Goal: Task Accomplishment & Management: Use online tool/utility

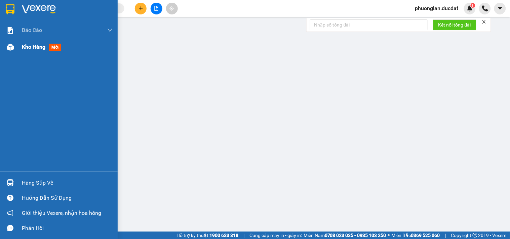
click at [12, 47] on img at bounding box center [10, 47] width 7 height 7
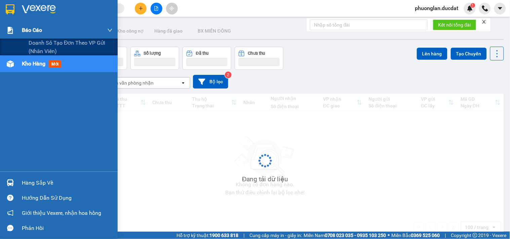
click at [31, 33] on span "Báo cáo" at bounding box center [32, 30] width 20 height 8
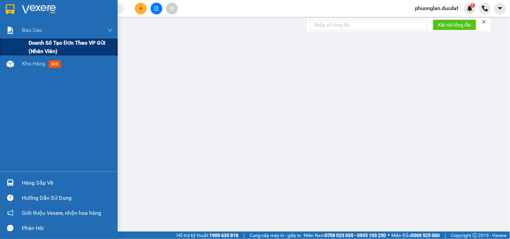
click at [45, 41] on span "Doanh số tạo đơn theo VP gửi (nhân viên)" at bounding box center [71, 47] width 84 height 17
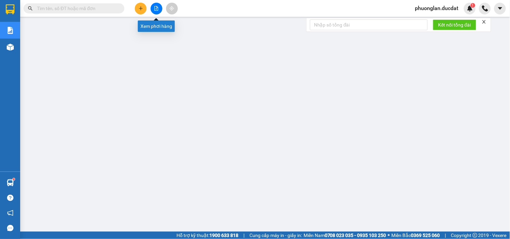
click at [159, 6] on button at bounding box center [157, 9] width 12 height 12
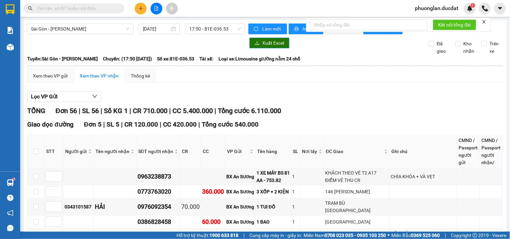
click at [264, 48] on button "Xuất Excel" at bounding box center [269, 43] width 40 height 11
click at [191, 28] on span "17:50 - 81E-036.53" at bounding box center [215, 29] width 52 height 10
click at [214, 31] on span "17:50 - 81E-036.53" at bounding box center [215, 29] width 52 height 10
click at [217, 26] on span "17:50 - 81E-036.53" at bounding box center [215, 29] width 52 height 10
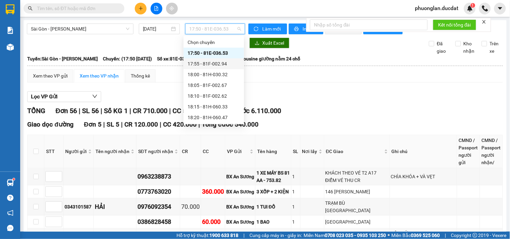
click at [217, 64] on div "17:55 - 81F-002.94" at bounding box center [213, 63] width 52 height 7
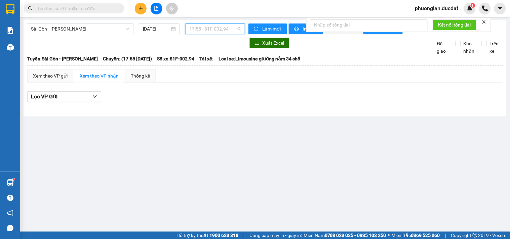
click at [219, 32] on span "17:55 - 81F-002.94" at bounding box center [215, 29] width 52 height 10
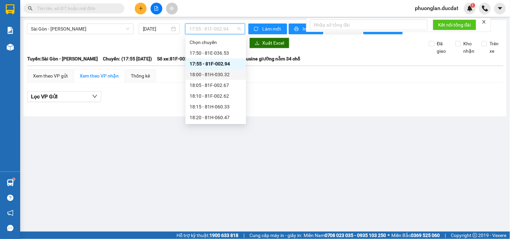
click at [219, 76] on div "18:00 - 81H-030.32" at bounding box center [215, 74] width 52 height 7
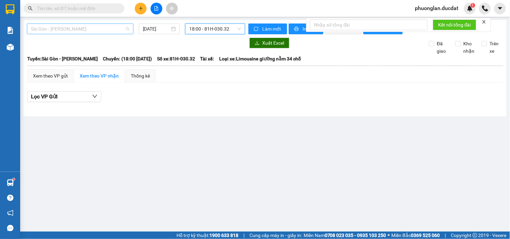
click at [77, 31] on span "Sài Gòn - [PERSON_NAME]" at bounding box center [80, 29] width 98 height 10
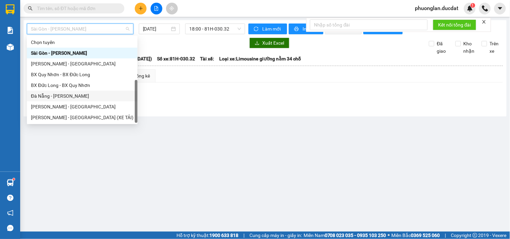
scroll to position [11, 0]
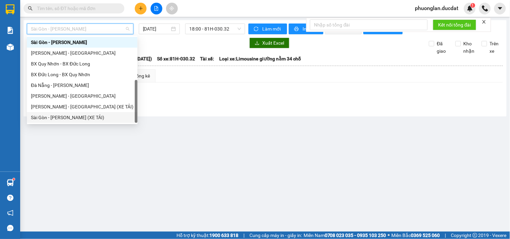
click at [60, 114] on div "Sài Gòn - [PERSON_NAME] (XE TẢI)" at bounding box center [82, 117] width 102 height 7
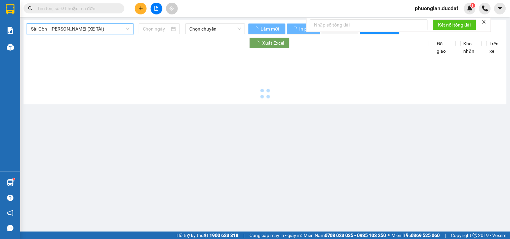
type input "[DATE]"
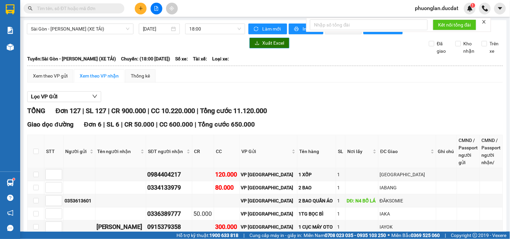
click at [267, 47] on span "Xuất Excel" at bounding box center [273, 42] width 22 height 7
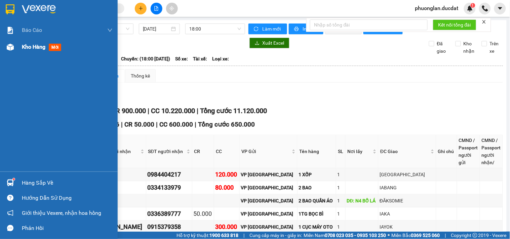
click at [34, 44] on span "Kho hàng" at bounding box center [34, 47] width 24 height 6
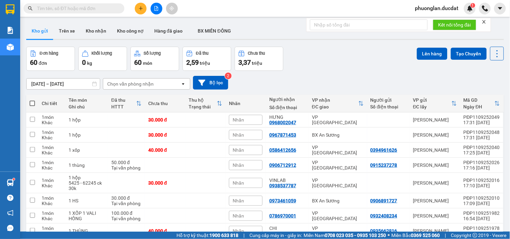
click at [123, 79] on div "Chọn văn phòng nhận" at bounding box center [141, 84] width 77 height 11
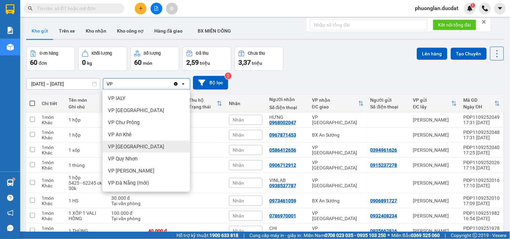
type input "VP"
click at [121, 145] on span "VP [GEOGRAPHIC_DATA]" at bounding box center [136, 146] width 56 height 7
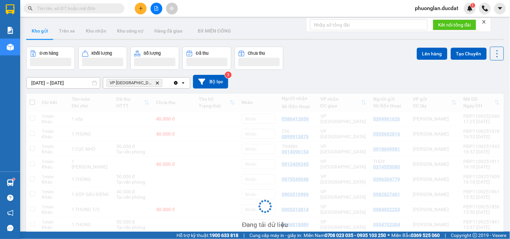
click at [146, 85] on div "VP [GEOGRAPHIC_DATA] Delete" at bounding box center [138, 83] width 70 height 11
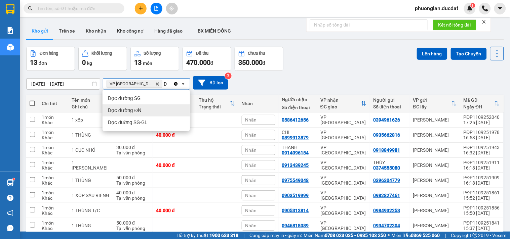
type input "D"
click at [140, 113] on span "Dọc đường ĐN" at bounding box center [125, 110] width 34 height 7
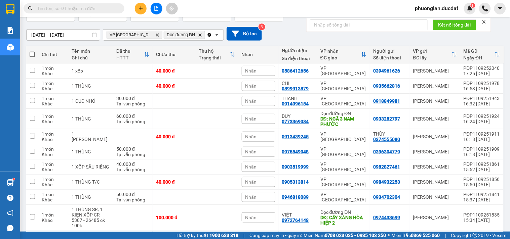
scroll to position [37, 0]
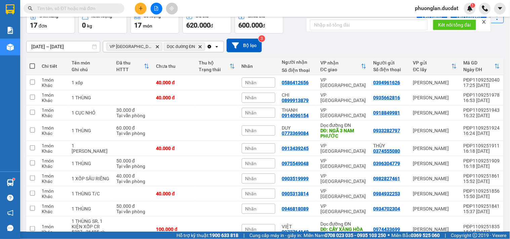
click at [30, 67] on span at bounding box center [32, 66] width 5 height 5
click at [32, 63] on input "checkbox" at bounding box center [32, 63] width 0 height 0
checkbox input "true"
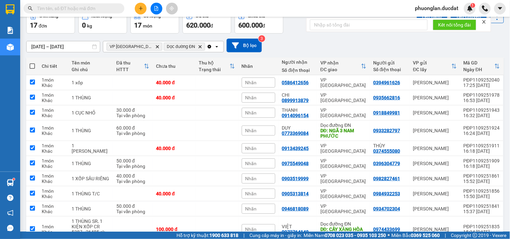
checkbox input "true"
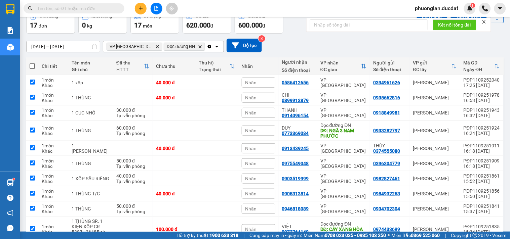
checkbox input "true"
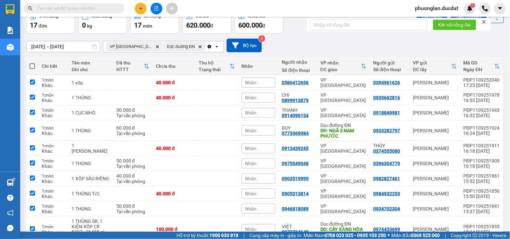
checkbox input "true"
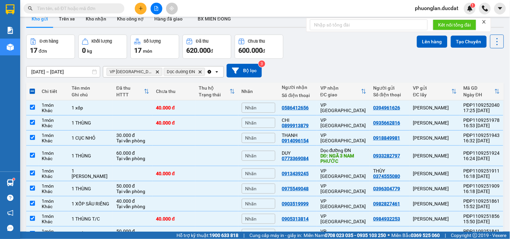
scroll to position [0, 0]
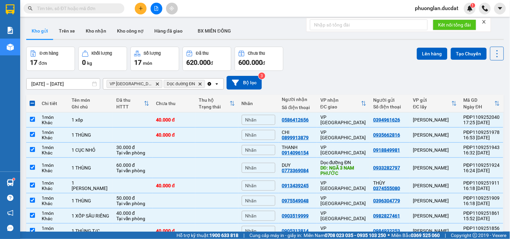
click at [419, 54] on button "Lên hàng" at bounding box center [432, 54] width 31 height 12
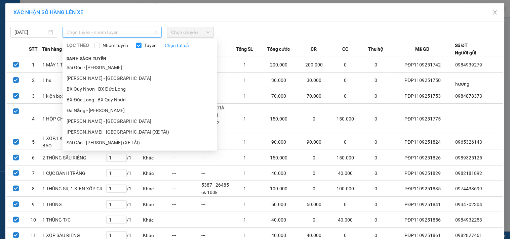
click at [119, 30] on span "Chọn tuyến - nhóm tuyến" at bounding box center [112, 32] width 91 height 10
click at [76, 120] on li "[PERSON_NAME] - [GEOGRAPHIC_DATA]" at bounding box center [139, 121] width 155 height 11
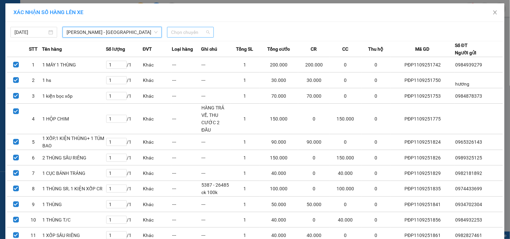
click at [183, 34] on span "Chọn chuyến" at bounding box center [190, 32] width 39 height 10
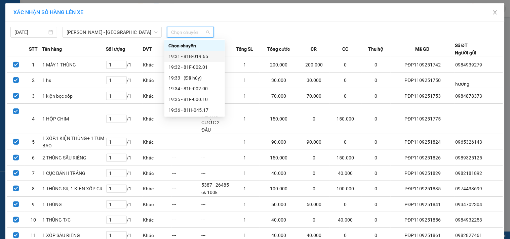
click at [190, 57] on div "19:31 - 81B-019.65" at bounding box center [194, 56] width 52 height 7
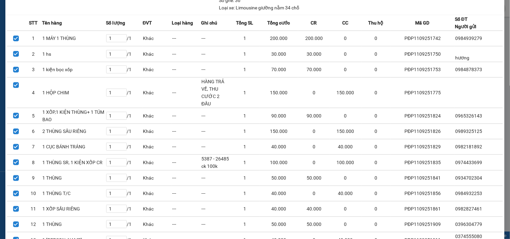
scroll to position [169, 0]
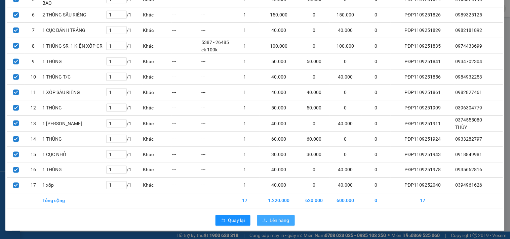
click at [270, 219] on span "Lên hàng" at bounding box center [279, 220] width 19 height 7
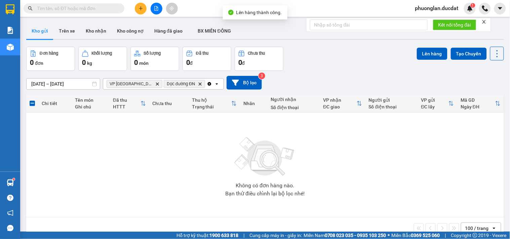
click at [208, 84] on icon "Clear all" at bounding box center [210, 84] width 4 height 4
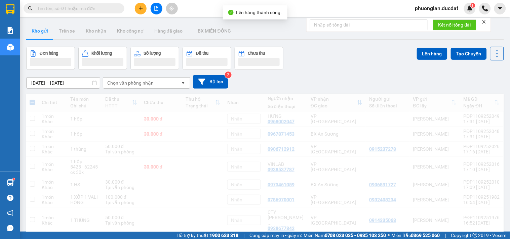
click at [154, 87] on div "Chọn văn phòng nhận" at bounding box center [141, 83] width 77 height 11
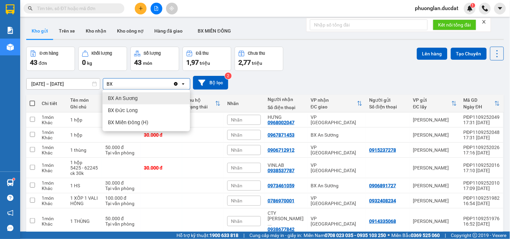
type input "BX"
click at [134, 99] on span "BX An Sương" at bounding box center [123, 98] width 30 height 7
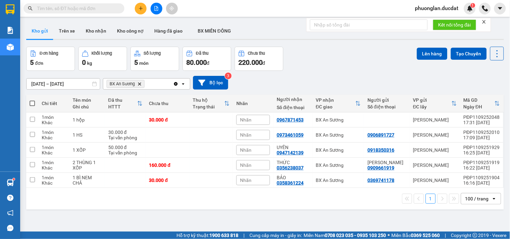
click at [32, 104] on span at bounding box center [32, 103] width 5 height 5
click at [32, 100] on input "checkbox" at bounding box center [32, 100] width 0 height 0
checkbox input "true"
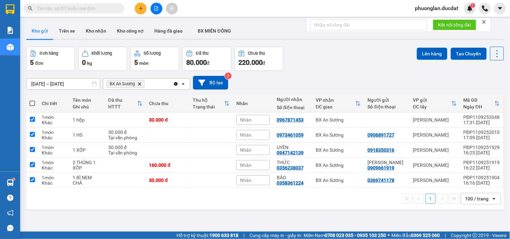
checkbox input "true"
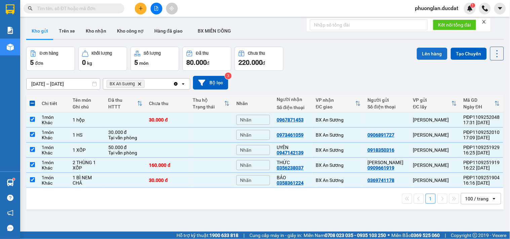
click at [424, 55] on button "Lên hàng" at bounding box center [432, 54] width 31 height 12
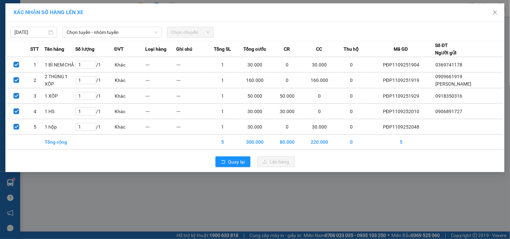
click at [183, 34] on span "Chọn chuyến" at bounding box center [190, 32] width 39 height 10
click at [106, 34] on span "Chọn tuyến - nhóm tuyến" at bounding box center [112, 32] width 91 height 10
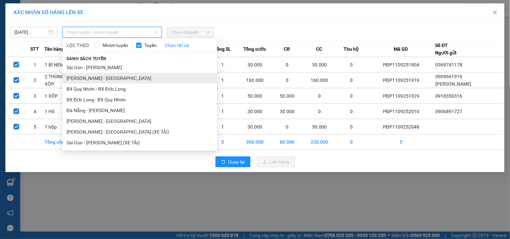
click at [88, 79] on li "[PERSON_NAME] - [GEOGRAPHIC_DATA]" at bounding box center [139, 78] width 155 height 11
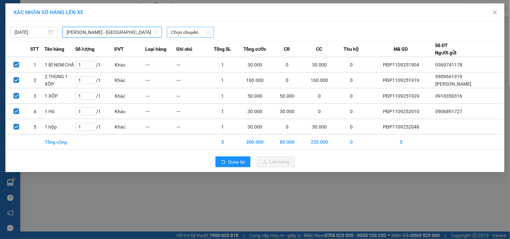
click at [182, 30] on span "Chọn chuyến" at bounding box center [190, 32] width 39 height 10
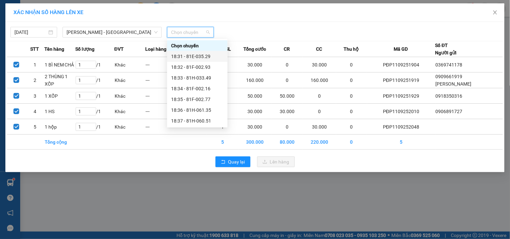
click at [179, 58] on div "18:31 - 81E-035.29" at bounding box center [197, 56] width 52 height 7
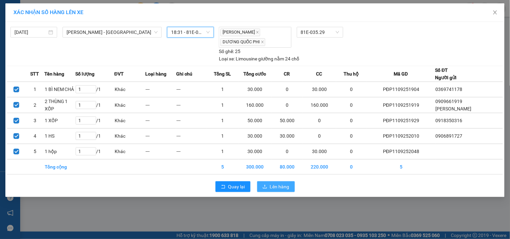
click at [278, 185] on span "Lên hàng" at bounding box center [279, 186] width 19 height 7
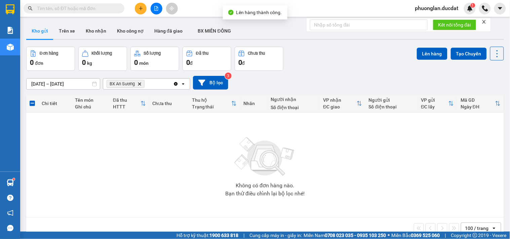
click at [176, 83] on icon "Clear all" at bounding box center [176, 84] width 4 height 4
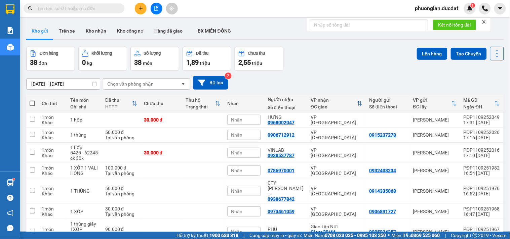
click at [33, 105] on span at bounding box center [32, 103] width 5 height 5
click at [32, 100] on input "checkbox" at bounding box center [32, 100] width 0 height 0
checkbox input "true"
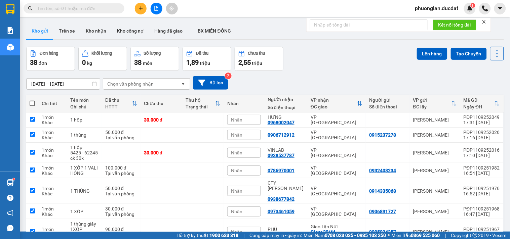
checkbox input "true"
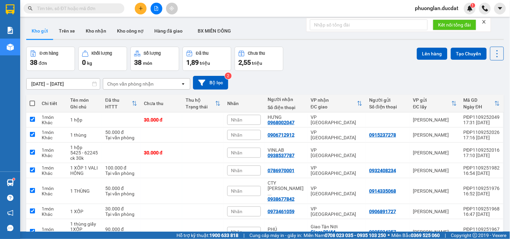
checkbox input "true"
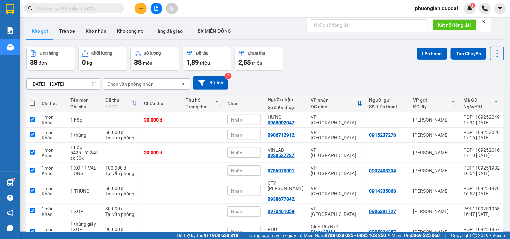
checkbox input "true"
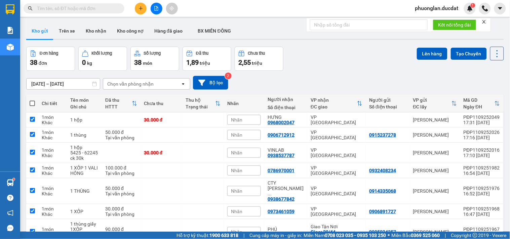
checkbox input "true"
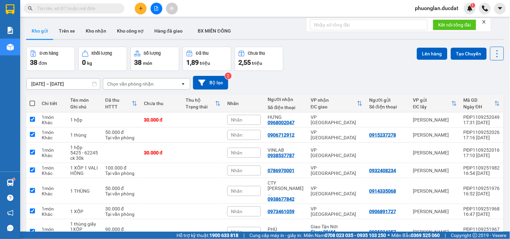
checkbox input "true"
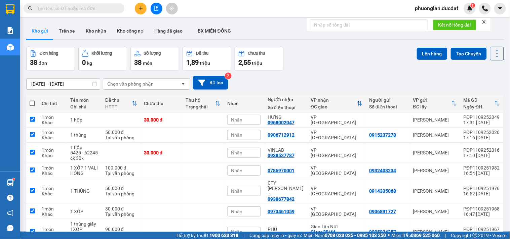
checkbox input "true"
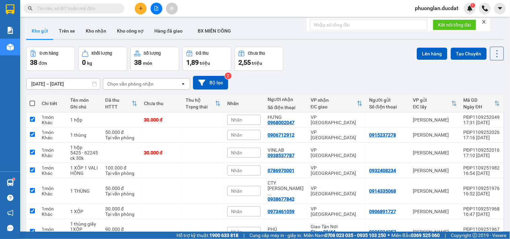
checkbox input "true"
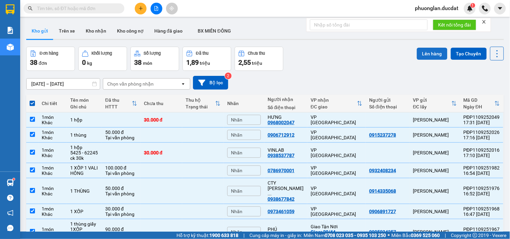
click at [424, 58] on button "Lên hàng" at bounding box center [432, 54] width 31 height 12
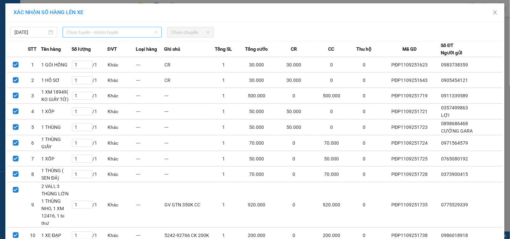
click at [93, 34] on span "Chọn tuyến - nhóm tuyến" at bounding box center [112, 32] width 91 height 10
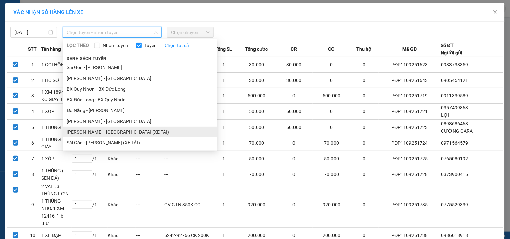
click at [85, 129] on li "[PERSON_NAME] - [GEOGRAPHIC_DATA] (XE TẢI)" at bounding box center [139, 132] width 155 height 11
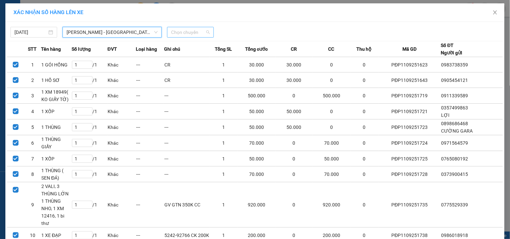
click at [196, 31] on span "Chọn chuyến" at bounding box center [190, 32] width 39 height 10
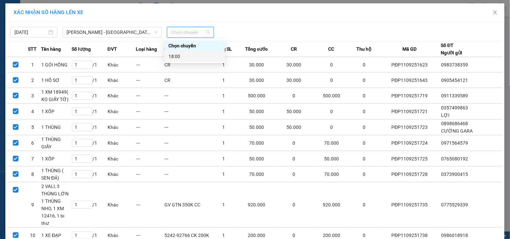
click at [185, 57] on div "18:00" at bounding box center [194, 56] width 52 height 7
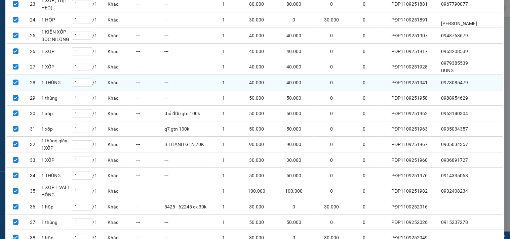
scroll to position [507, 0]
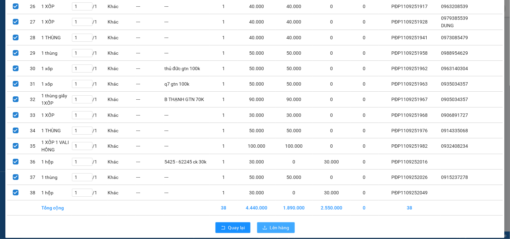
click at [283, 224] on span "Lên hàng" at bounding box center [279, 227] width 19 height 7
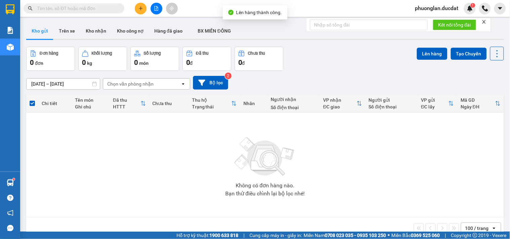
click at [154, 7] on icon "file-add" at bounding box center [156, 8] width 5 height 5
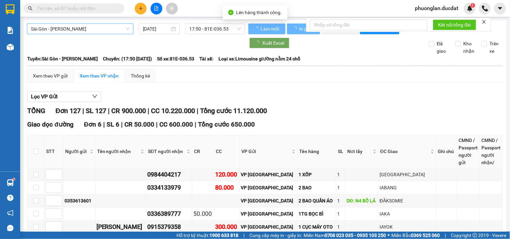
click at [72, 31] on span "Sài Gòn - [PERSON_NAME]" at bounding box center [80, 29] width 98 height 10
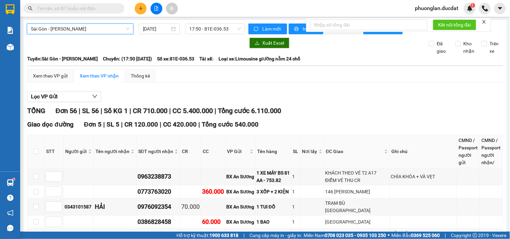
click at [75, 29] on span "Sài Gòn - [PERSON_NAME]" at bounding box center [80, 29] width 98 height 10
click at [74, 30] on span "Sài Gòn - [PERSON_NAME]" at bounding box center [80, 29] width 98 height 10
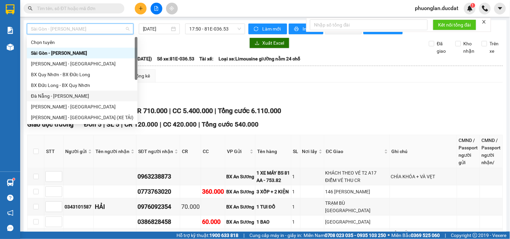
click at [60, 96] on div "Đà Nẵng - [PERSON_NAME]" at bounding box center [82, 95] width 102 height 7
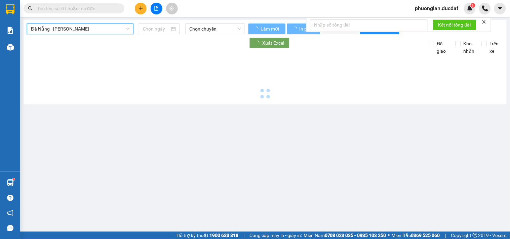
type input "[DATE]"
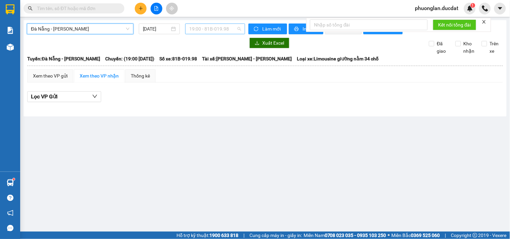
click at [215, 29] on span "19:00 - 81B-019.98" at bounding box center [215, 29] width 52 height 10
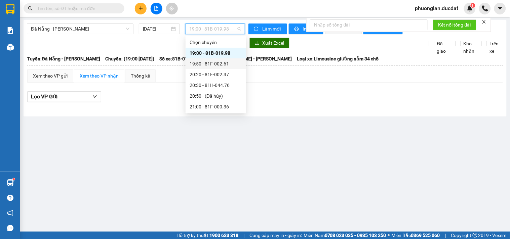
click at [218, 61] on div "19:50 - 81F-002.61" at bounding box center [215, 63] width 52 height 7
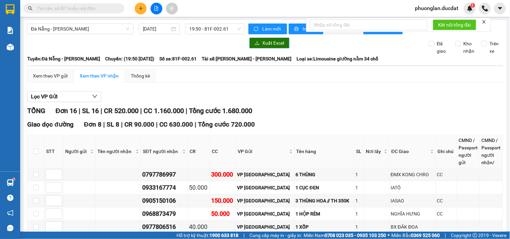
click at [262, 47] on span "Xuất Excel" at bounding box center [273, 42] width 22 height 7
click at [202, 32] on span "19:50 - 81F-002.61" at bounding box center [215, 29] width 52 height 10
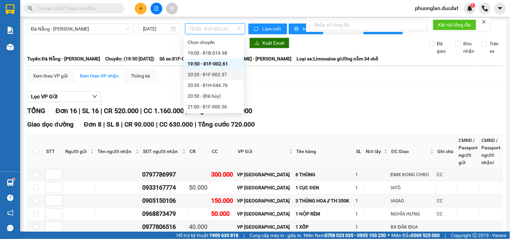
click at [211, 76] on div "20:20 - 81F-002.37" at bounding box center [213, 74] width 52 height 7
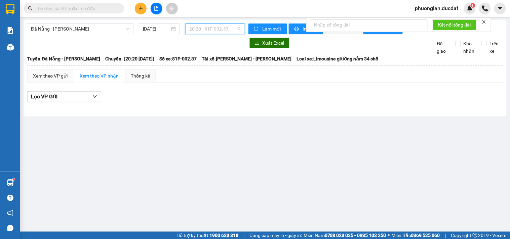
click at [218, 32] on span "20:20 - 81F-002.37" at bounding box center [215, 29] width 52 height 10
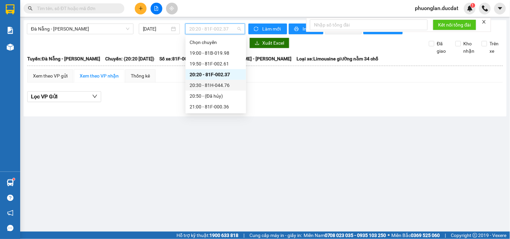
click at [209, 85] on div "20:30 - 81H-044.76" at bounding box center [215, 85] width 52 height 7
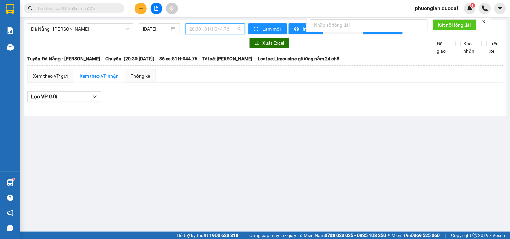
click at [222, 29] on span "20:30 - 81H-044.76" at bounding box center [215, 29] width 52 height 10
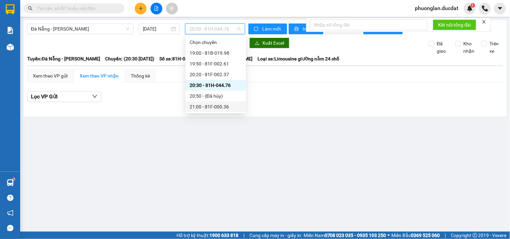
click at [210, 106] on div "21:00 - 81F-000.36" at bounding box center [215, 106] width 52 height 7
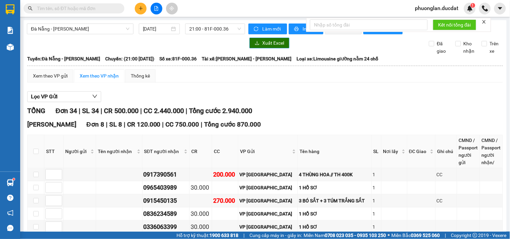
click at [266, 45] on span "Xuất Excel" at bounding box center [273, 42] width 22 height 7
click at [72, 29] on span "Đà Nẵng - [PERSON_NAME]" at bounding box center [80, 29] width 98 height 10
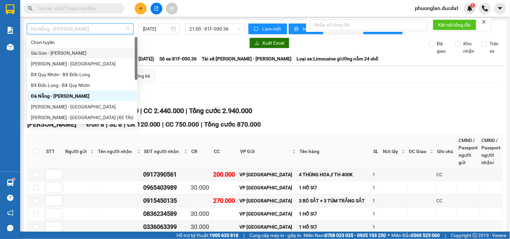
click at [64, 52] on div "Sài Gòn - [PERSON_NAME]" at bounding box center [82, 52] width 102 height 7
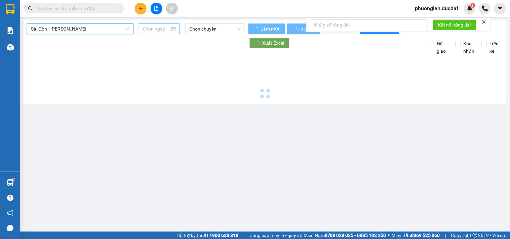
type input "[DATE]"
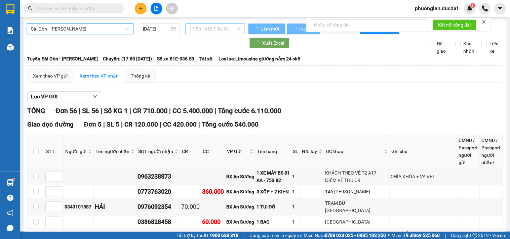
drag, startPoint x: 201, startPoint y: 29, endPoint x: 241, endPoint y: 94, distance: 76.9
click at [202, 29] on span "17:50 - 81E-036.53" at bounding box center [215, 29] width 52 height 10
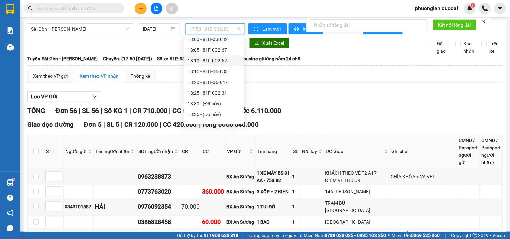
scroll to position [54, 0]
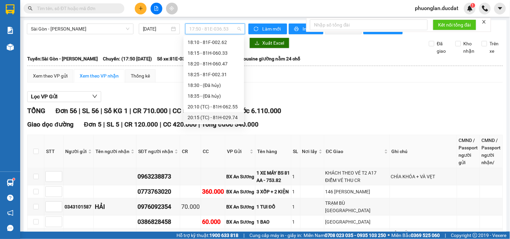
click at [216, 119] on div "20:15 (TC) - 81H-029.74" at bounding box center [213, 117] width 52 height 7
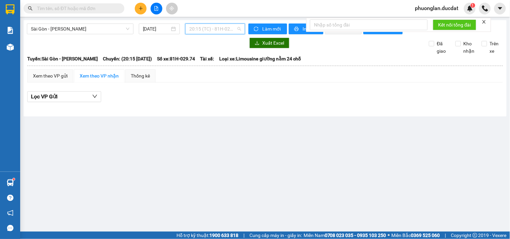
click at [221, 24] on div "20:15 (TC) - 81H-029.74" at bounding box center [215, 29] width 60 height 11
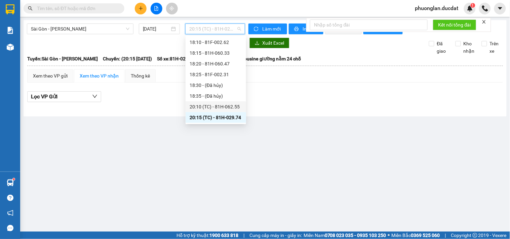
click at [221, 107] on div "20:10 (TC) - 81H-062.55" at bounding box center [215, 106] width 52 height 7
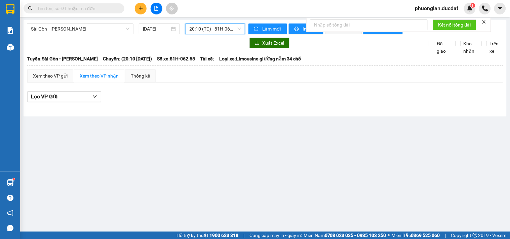
click at [220, 30] on span "20:10 (TC) - 81H-062.55" at bounding box center [215, 29] width 52 height 10
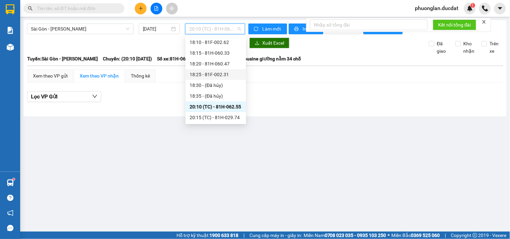
click at [226, 73] on div "18:25 - 81F-002.31" at bounding box center [215, 74] width 52 height 7
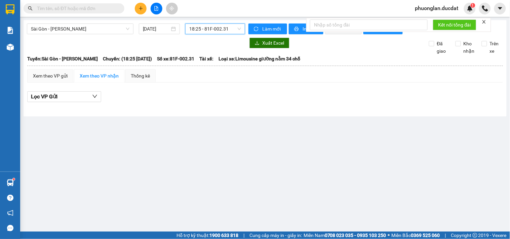
click at [209, 29] on span "18:25 - 81F-002.31" at bounding box center [215, 29] width 52 height 10
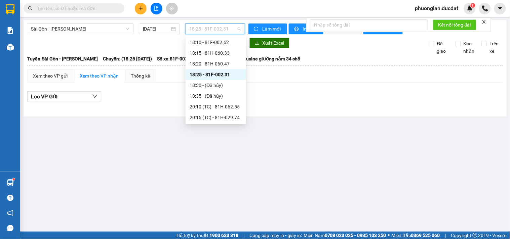
click at [233, 70] on div "18:25 - 81F-002.31" at bounding box center [215, 74] width 60 height 11
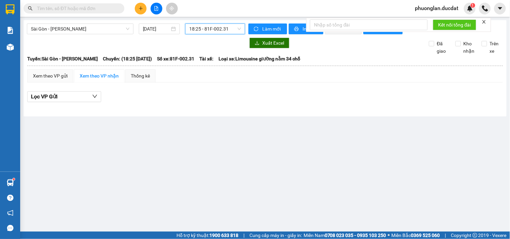
click at [237, 31] on span "18:25 - 81F-002.31" at bounding box center [215, 29] width 52 height 10
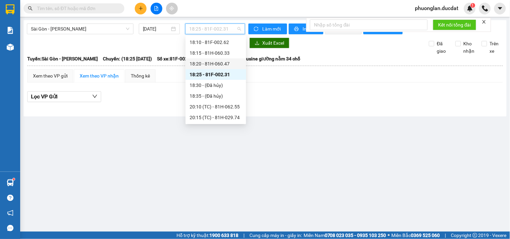
click at [230, 64] on div "18:20 - 81H-060.47" at bounding box center [215, 63] width 52 height 7
click at [214, 31] on span "18:20 - 81H-060.47" at bounding box center [215, 29] width 52 height 10
click at [217, 118] on div "20:15 (TC) - 81H-029.74" at bounding box center [215, 117] width 52 height 7
click at [217, 33] on span "20:15 (TC) - 81H-029.74" at bounding box center [215, 29] width 52 height 10
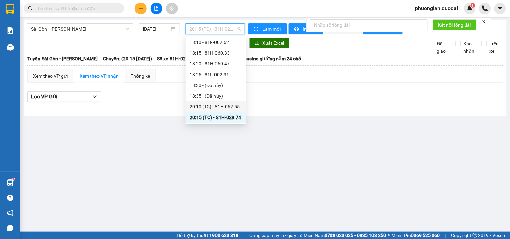
click at [210, 106] on div "20:10 (TC) - 81H-062.55" at bounding box center [215, 106] width 52 height 7
click at [230, 32] on span "20:10 (TC) - 81H-062.55" at bounding box center [215, 29] width 52 height 10
click at [217, 77] on div "18:25 - 81F-002.31" at bounding box center [215, 74] width 52 height 7
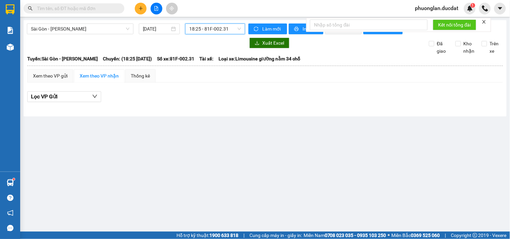
click at [202, 33] on span "18:25 - 81F-002.31" at bounding box center [215, 29] width 52 height 10
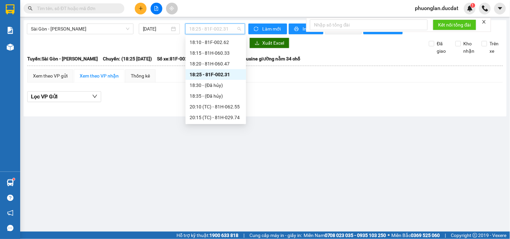
click at [219, 74] on div "18:25 - 81F-002.31" at bounding box center [215, 74] width 52 height 7
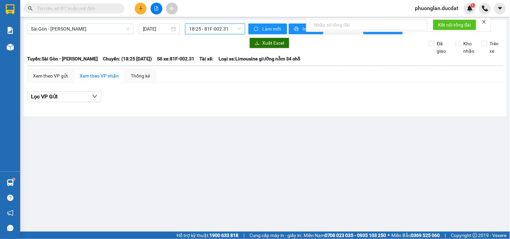
click at [211, 29] on span "18:25 - 81F-002.31" at bounding box center [215, 29] width 52 height 10
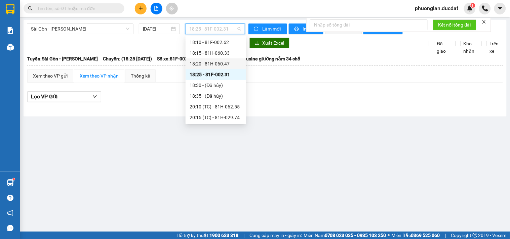
click at [221, 67] on div "18:20 - 81H-060.47" at bounding box center [215, 63] width 52 height 7
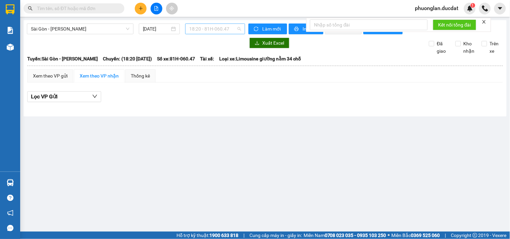
click at [232, 33] on span "18:20 - 81H-060.47" at bounding box center [215, 29] width 52 height 10
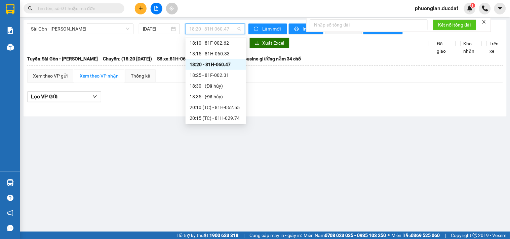
scroll to position [54, 0]
click at [219, 77] on div "18:25 - 81F-002.31" at bounding box center [215, 74] width 52 height 7
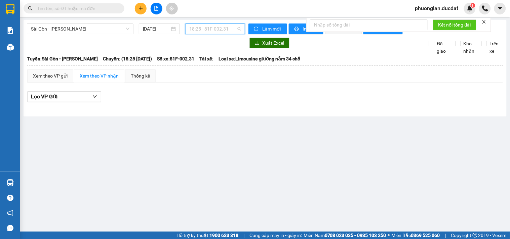
click at [226, 31] on span "18:25 - 81F-002.31" at bounding box center [215, 29] width 52 height 10
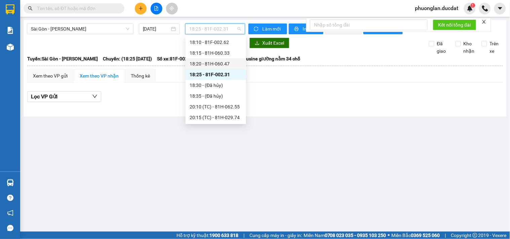
click at [224, 60] on div "18:20 - 81H-060.47" at bounding box center [215, 63] width 52 height 7
click at [226, 32] on span "18:20 - 81H-060.47" at bounding box center [215, 29] width 52 height 10
click at [225, 55] on div "18:15 - 81H-060.33" at bounding box center [215, 52] width 52 height 7
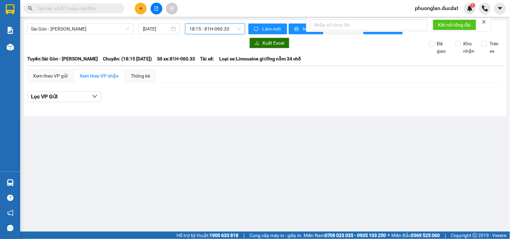
click at [224, 31] on span "18:15 - 81H-060.33" at bounding box center [215, 29] width 52 height 10
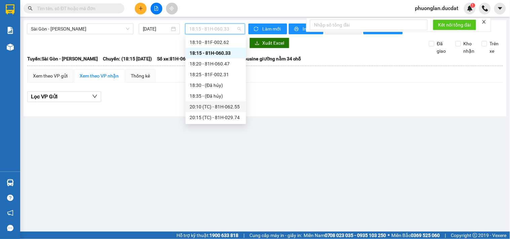
click at [221, 108] on div "20:10 (TC) - 81H-062.55" at bounding box center [215, 106] width 52 height 7
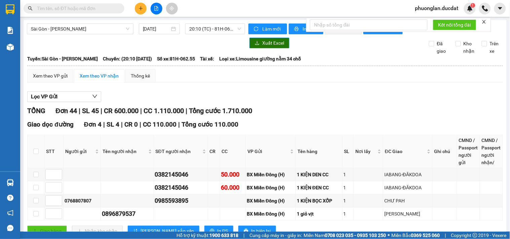
click at [270, 47] on span "Xuất Excel" at bounding box center [273, 42] width 22 height 7
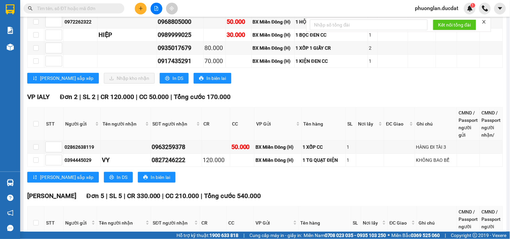
scroll to position [672, 0]
